Goal: Navigation & Orientation: Find specific page/section

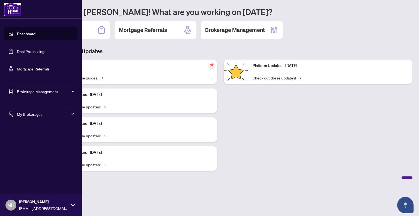
click at [29, 115] on span "My Brokerages" at bounding box center [45, 114] width 57 height 6
click at [28, 137] on span "RAHR" at bounding box center [42, 136] width 62 height 6
